Goal: Transaction & Acquisition: Subscribe to service/newsletter

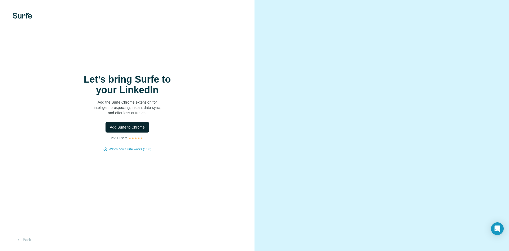
click at [125, 128] on span "Add Surfe to Chrome" at bounding box center [127, 126] width 35 height 5
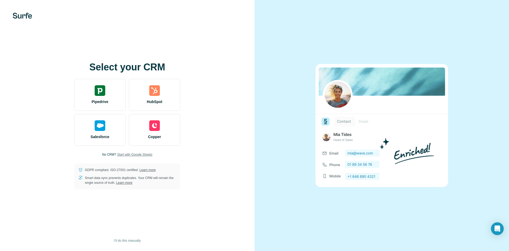
click at [130, 154] on span "Start with Google Sheets" at bounding box center [134, 154] width 35 height 5
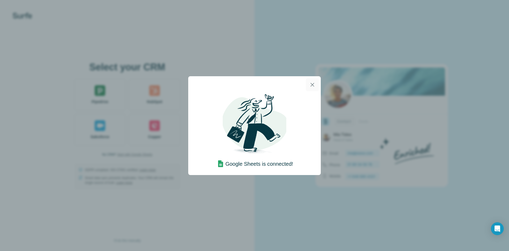
click at [313, 83] on icon "button" at bounding box center [312, 84] width 6 height 6
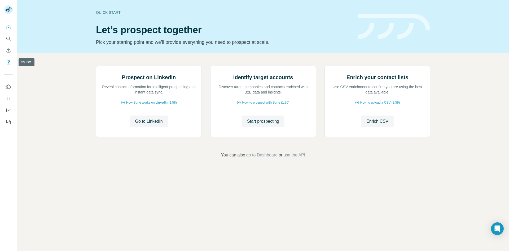
click at [10, 60] on icon "My lists" at bounding box center [8, 61] width 5 height 5
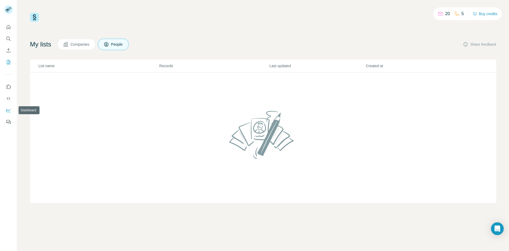
click at [8, 110] on icon "Dashboard" at bounding box center [8, 109] width 5 height 5
click at [10, 28] on icon "Quick start" at bounding box center [8, 26] width 5 height 5
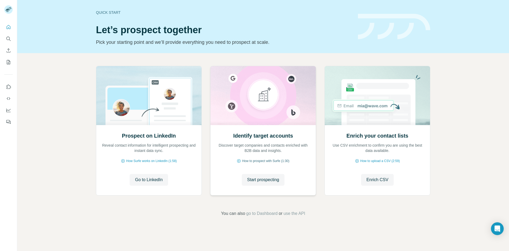
click at [255, 161] on span "How to prospect with Surfe (1:30)" at bounding box center [265, 160] width 47 height 5
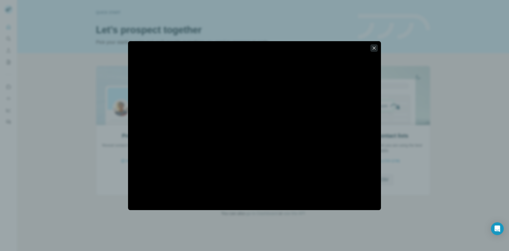
click at [372, 48] on icon "button" at bounding box center [374, 47] width 5 height 5
